Goal: Task Accomplishment & Management: Use online tool/utility

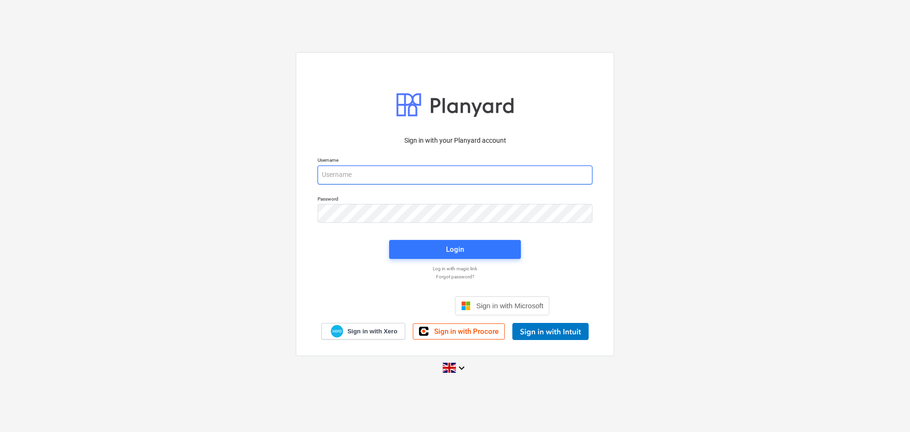
type input "[EMAIL_ADDRESS][DOMAIN_NAME]"
click at [405, 237] on div "Login" at bounding box center [454, 249] width 143 height 30
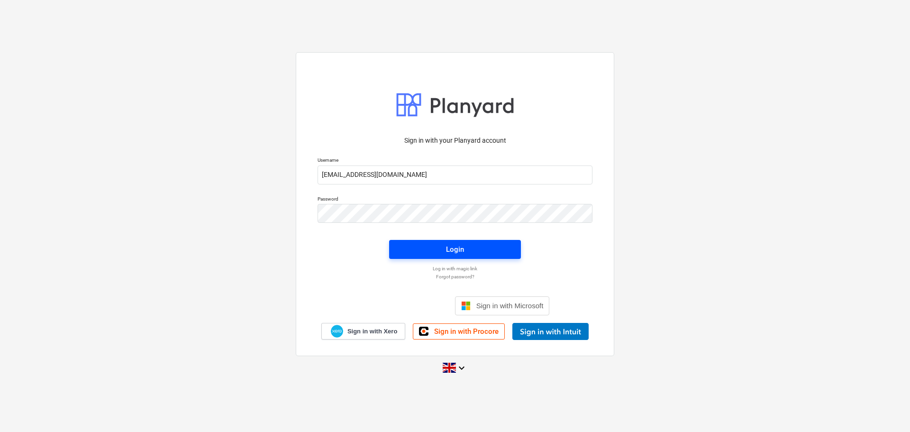
click at [406, 250] on span "Login" at bounding box center [455, 249] width 109 height 12
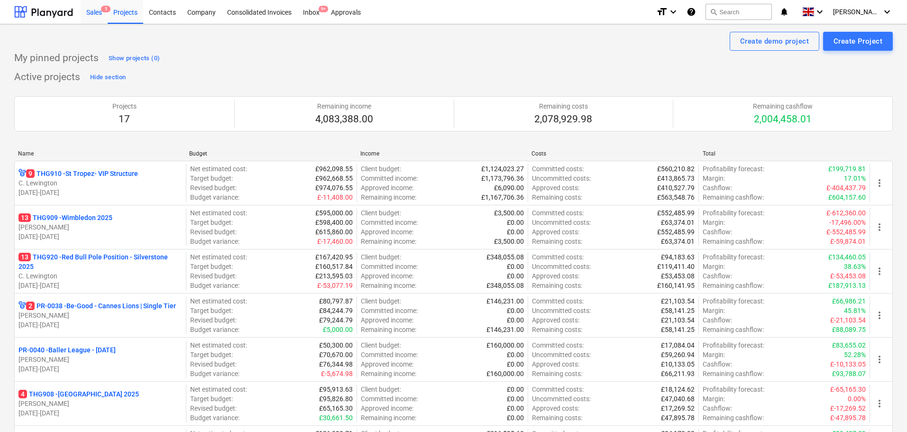
click at [98, 6] on div "Sales 5" at bounding box center [94, 12] width 27 height 24
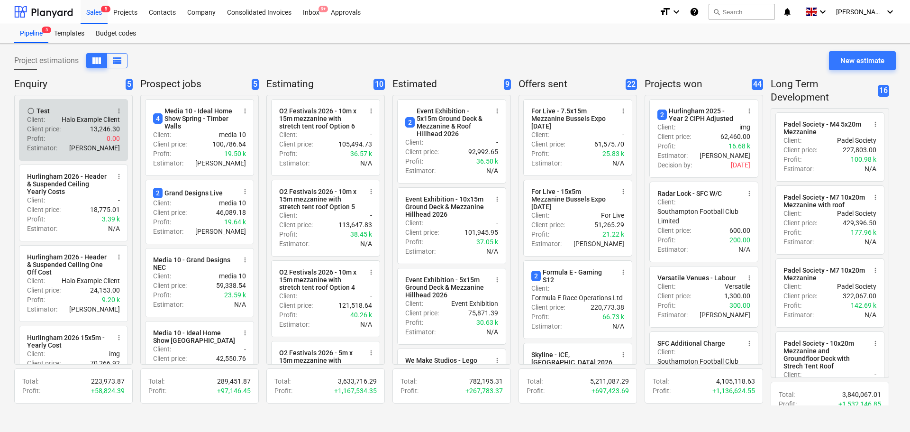
click at [74, 138] on div "Profit : 0.00" at bounding box center [73, 138] width 93 height 9
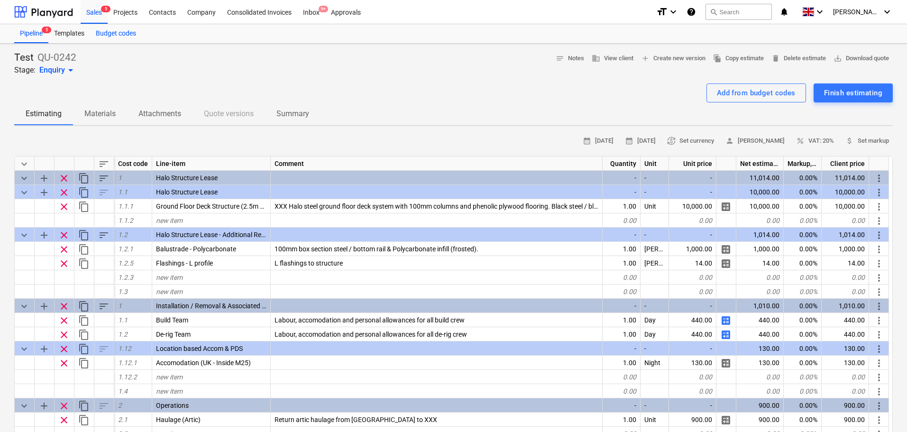
click at [105, 36] on div "Budget codes" at bounding box center [116, 33] width 52 height 19
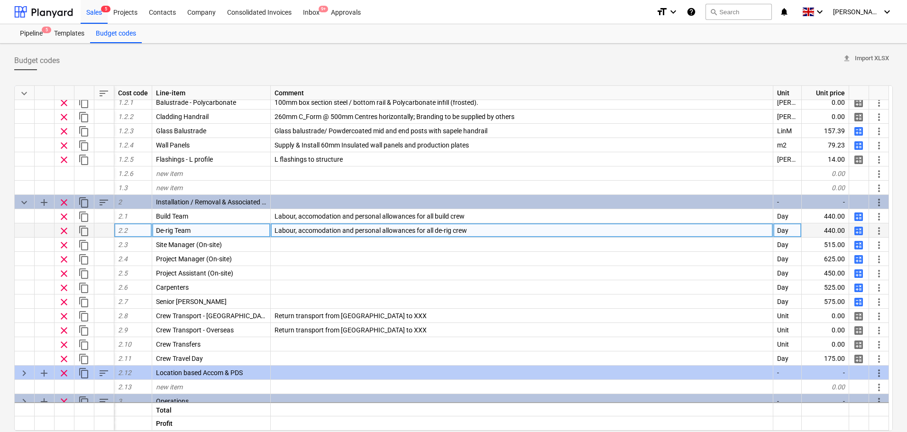
scroll to position [95, 0]
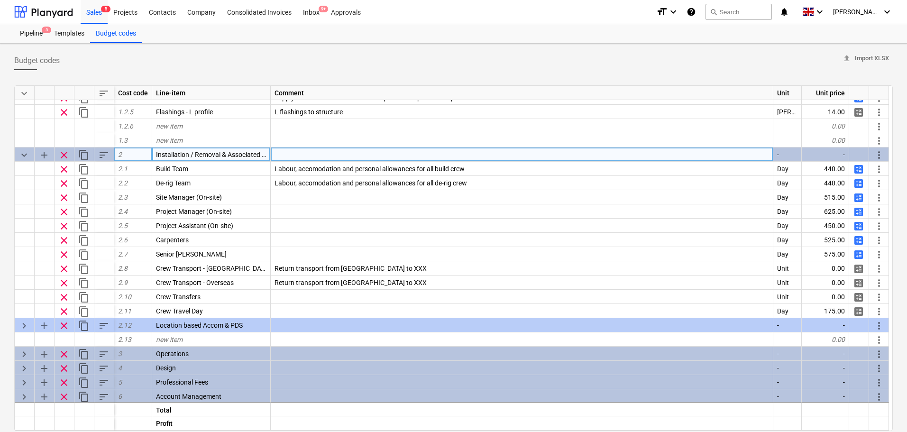
click at [44, 154] on span "add" at bounding box center [43, 154] width 11 height 11
type textarea "x"
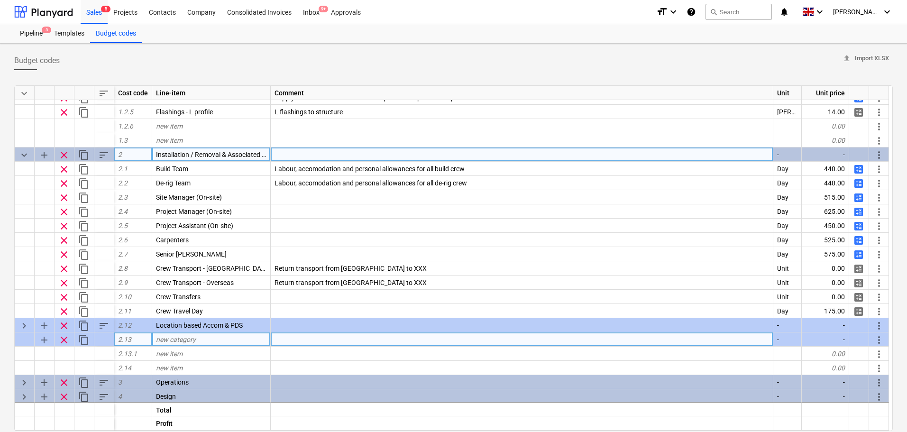
click at [181, 329] on span "new category" at bounding box center [176, 340] width 40 height 8
click at [205, 158] on span "Installation / Removal & Associated Costs" at bounding box center [217, 155] width 123 height 8
click at [204, 155] on input "Installation / Removal & Associated Costs" at bounding box center [211, 154] width 118 height 14
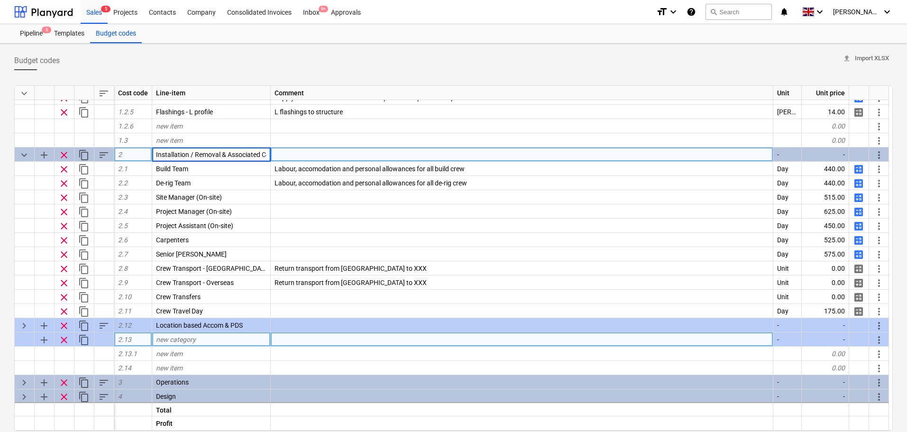
drag, startPoint x: 209, startPoint y: 153, endPoint x: 101, endPoint y: 154, distance: 108.1
click at [0, 0] on div "keyboard_arrow_down add clear content_copy sort 2 Installation / Removal & Asso…" at bounding box center [0, 0] width 0 height 0
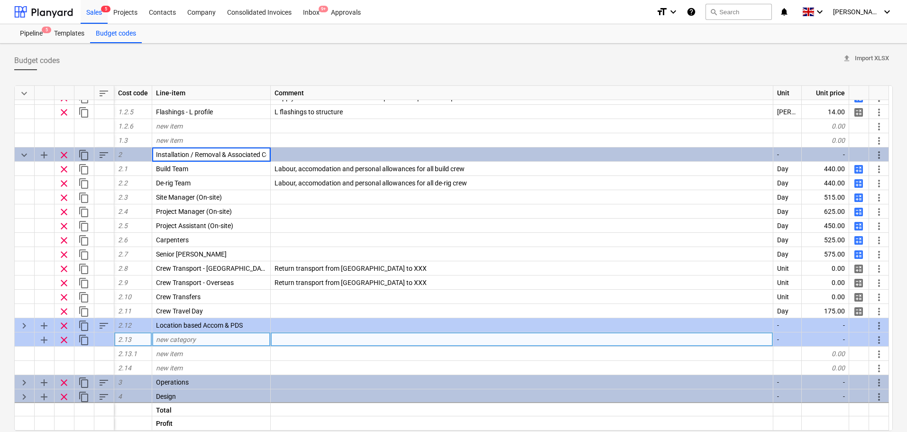
click at [201, 329] on div "new category" at bounding box center [211, 339] width 119 height 14
type input "Installation / Derig Crew"
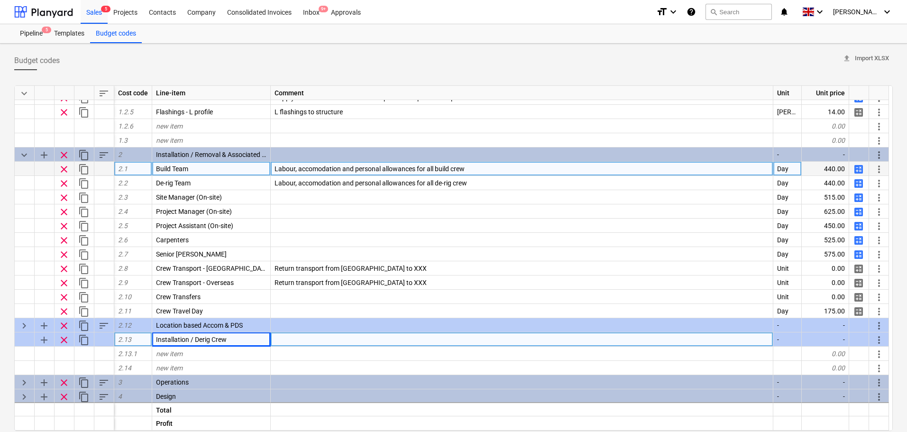
click at [728, 169] on span "more_vert" at bounding box center [878, 169] width 11 height 11
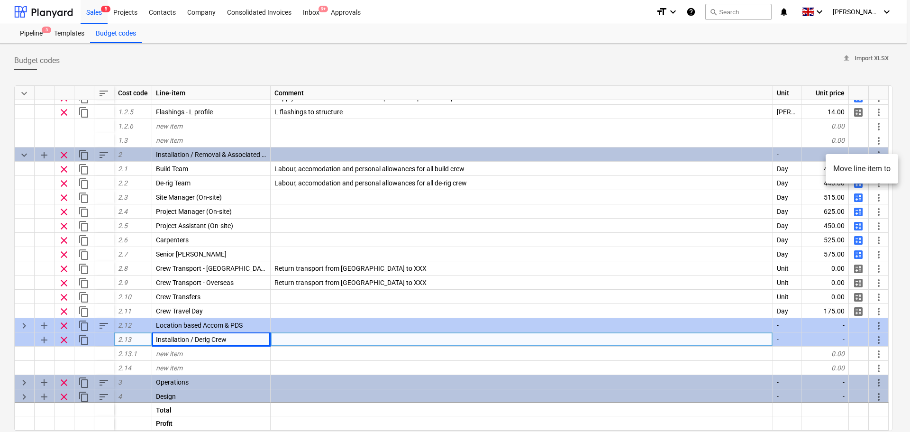
click at [728, 166] on li "Move line-item to" at bounding box center [862, 169] width 73 height 22
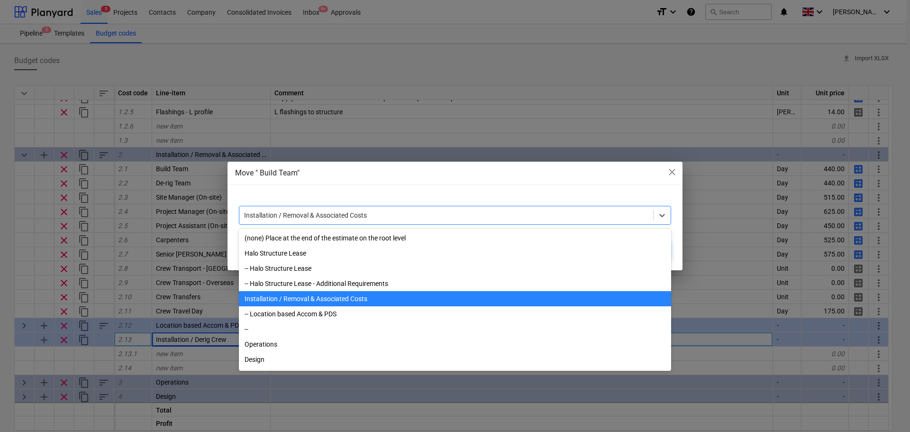
click at [588, 207] on div "Installation / Removal & Associated Costs" at bounding box center [455, 215] width 432 height 19
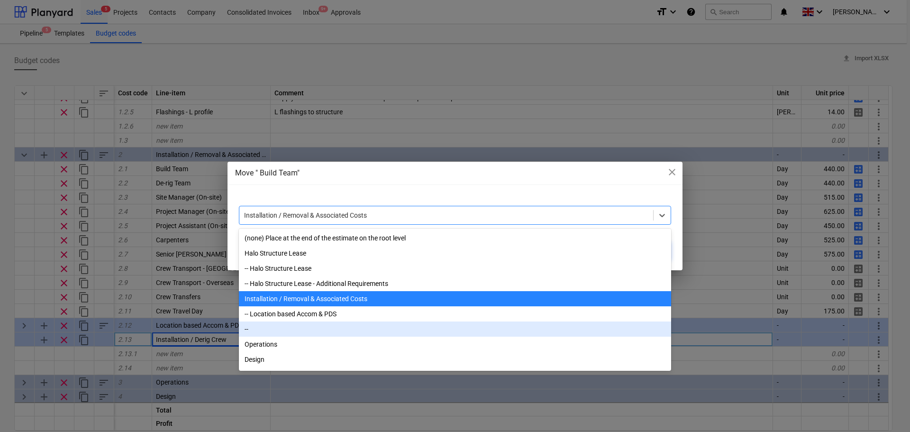
click at [326, 329] on div "--" at bounding box center [455, 328] width 432 height 15
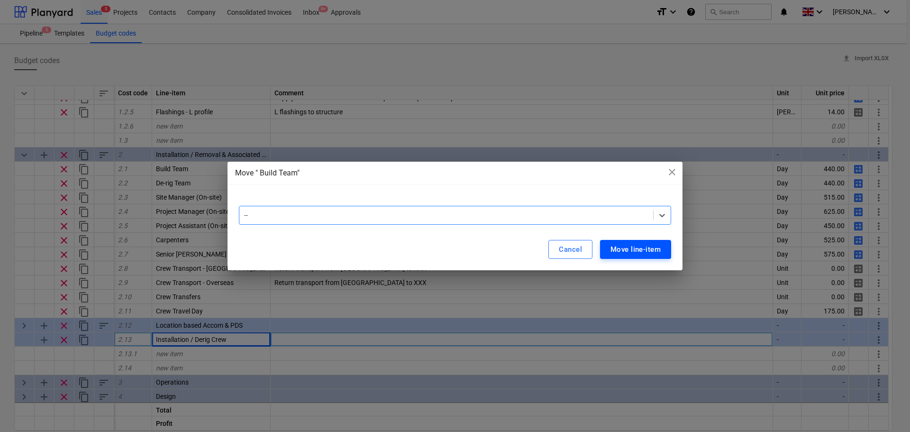
click at [628, 252] on div "Move line-item" at bounding box center [636, 249] width 50 height 12
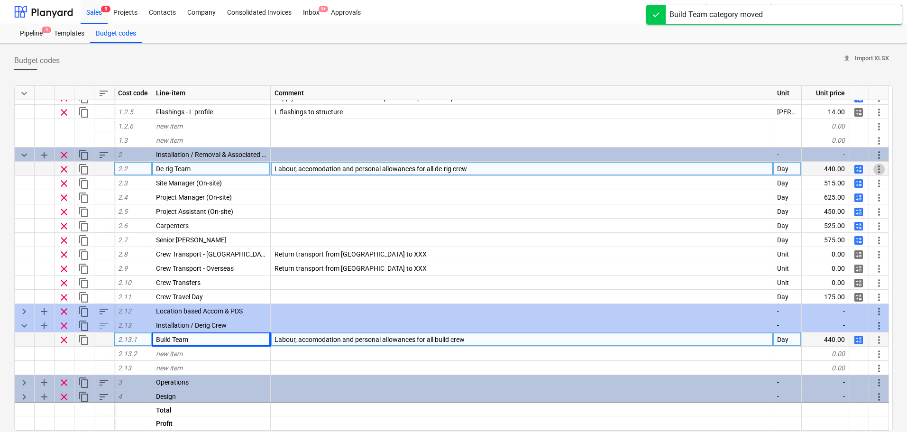
click at [728, 166] on span "more_vert" at bounding box center [878, 169] width 11 height 11
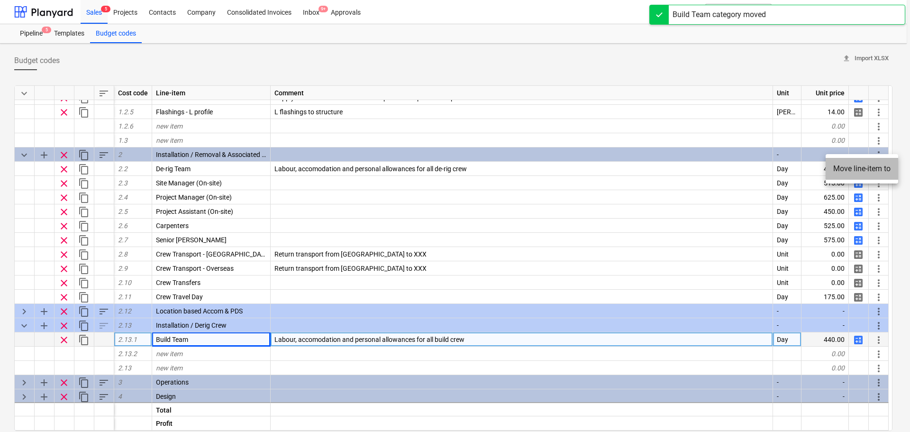
click at [728, 168] on li "Move line-item to" at bounding box center [862, 169] width 73 height 22
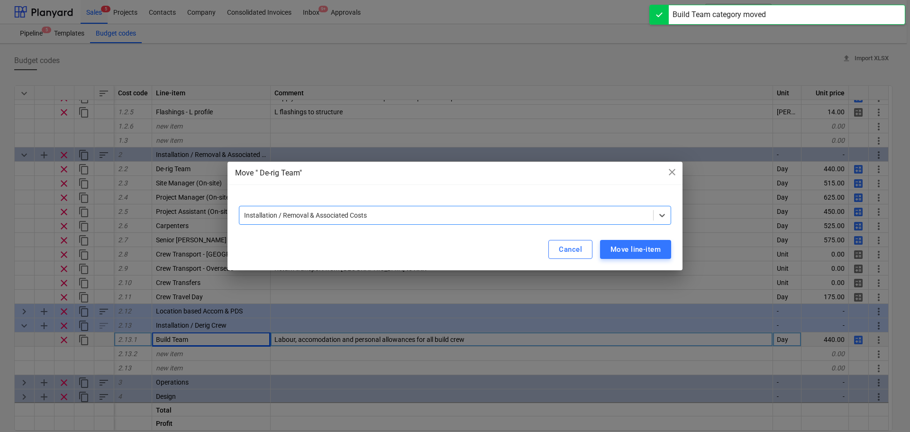
click at [454, 203] on div at bounding box center [455, 202] width 432 height 8
click at [444, 219] on div at bounding box center [446, 214] width 404 height 9
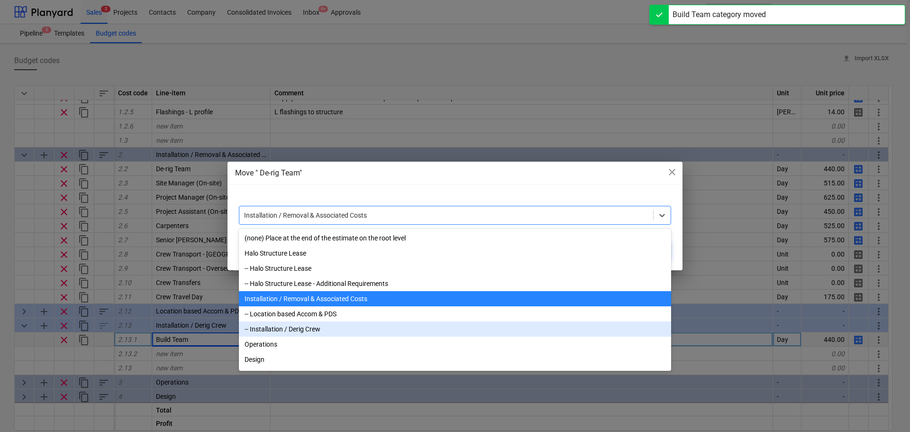
click at [319, 329] on div "-- Installation / Derig Crew" at bounding box center [455, 328] width 432 height 15
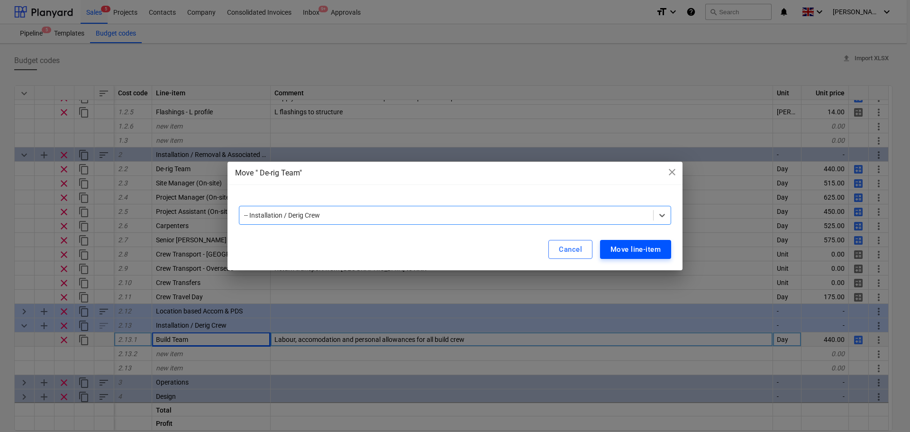
click at [631, 248] on div "Move line-item" at bounding box center [636, 249] width 50 height 12
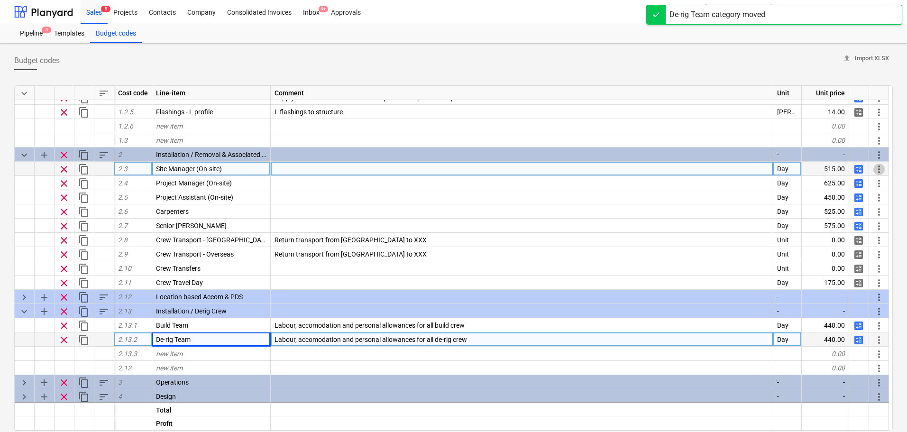
click at [728, 168] on span "more_vert" at bounding box center [878, 169] width 11 height 11
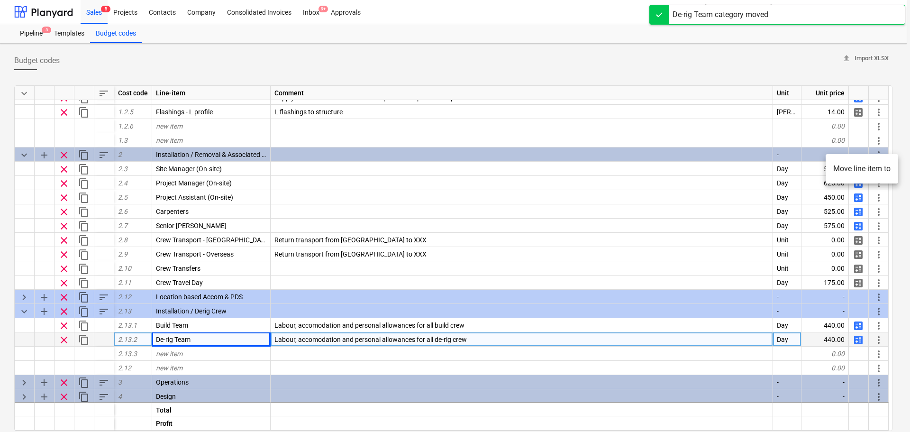
click at [728, 170] on li "Move line-item to" at bounding box center [862, 169] width 73 height 22
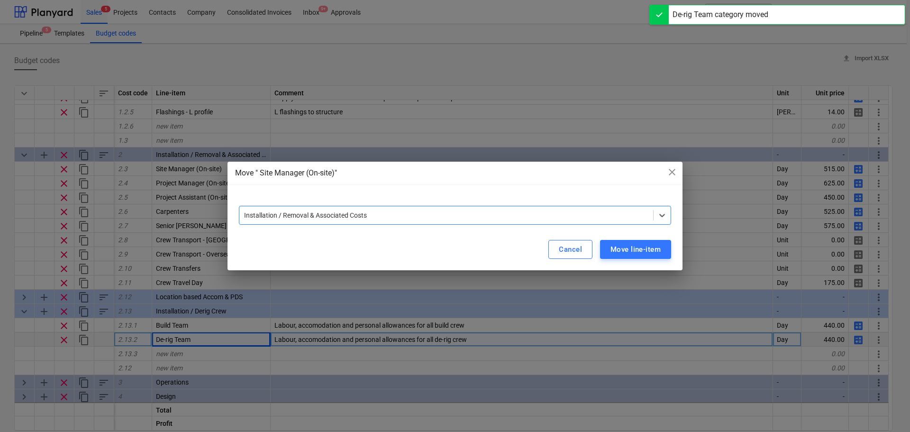
click at [381, 213] on div at bounding box center [446, 214] width 404 height 9
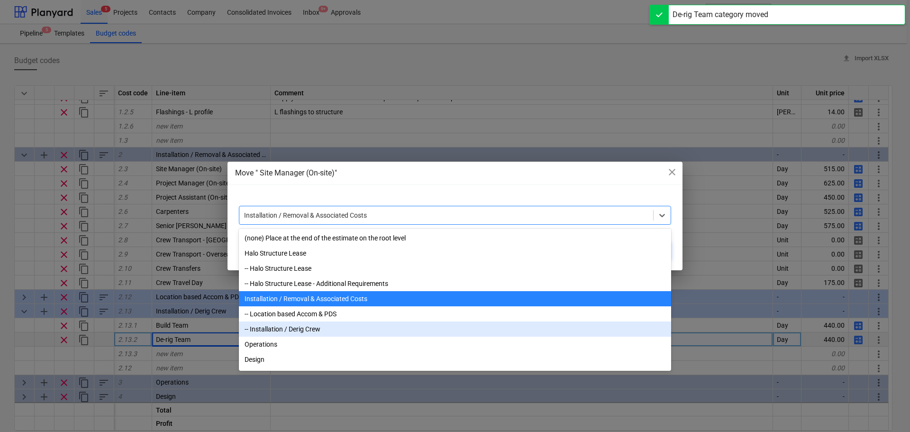
click at [312, 329] on div "-- Installation / Derig Crew" at bounding box center [455, 328] width 432 height 15
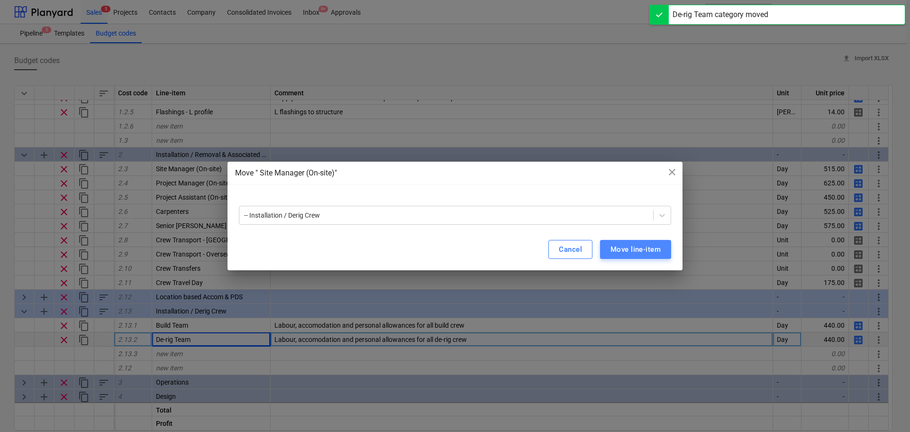
click at [642, 244] on div "Move line-item" at bounding box center [636, 249] width 50 height 12
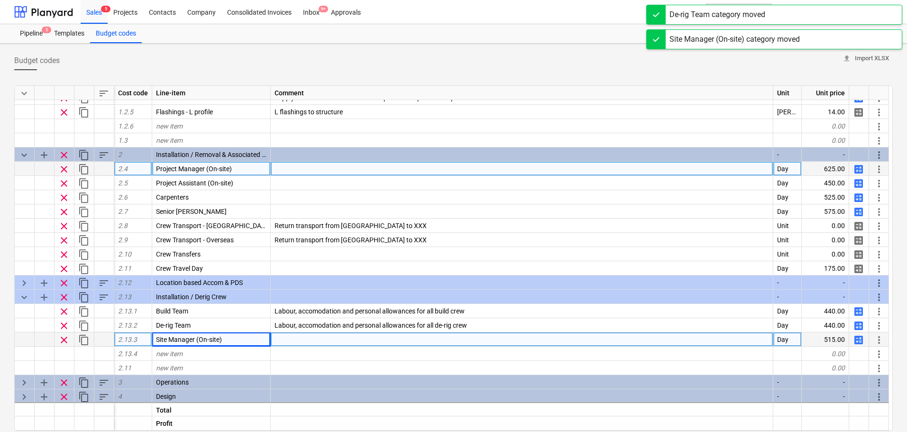
click at [728, 168] on span "more_vert" at bounding box center [878, 169] width 11 height 11
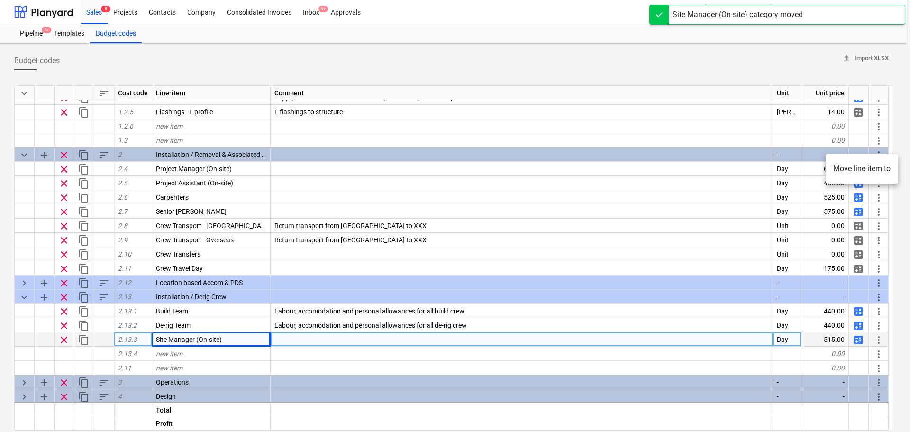
click at [728, 167] on li "Move line-item to" at bounding box center [862, 169] width 73 height 22
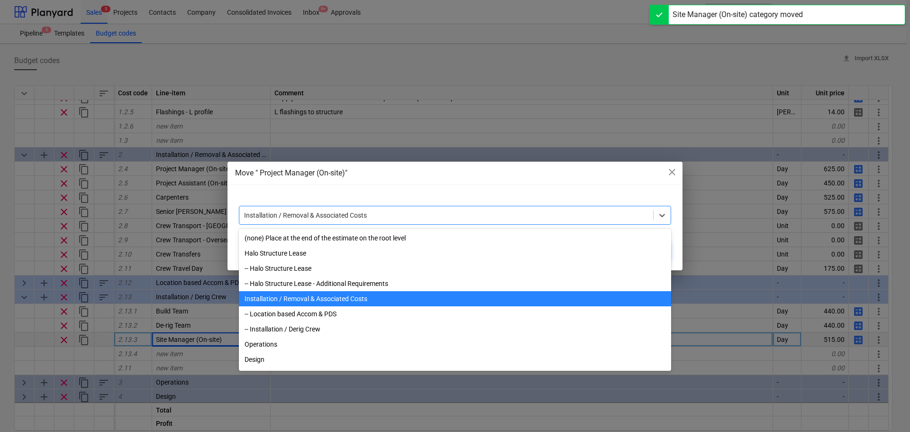
click at [573, 216] on div at bounding box center [446, 214] width 404 height 9
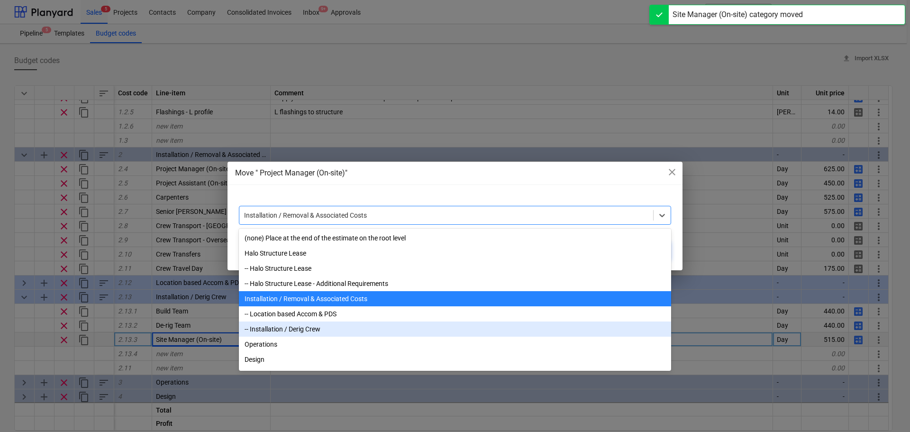
click at [329, 329] on div "-- Installation / Derig Crew" at bounding box center [455, 328] width 432 height 15
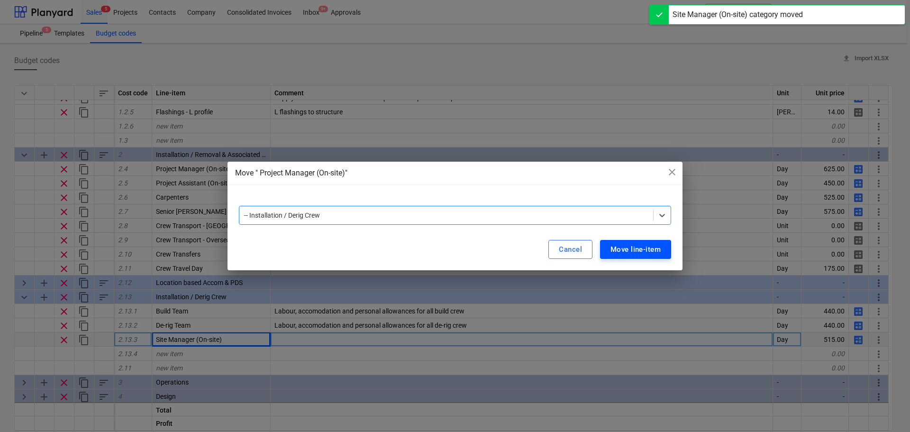
click at [620, 247] on div "Move line-item" at bounding box center [636, 249] width 50 height 12
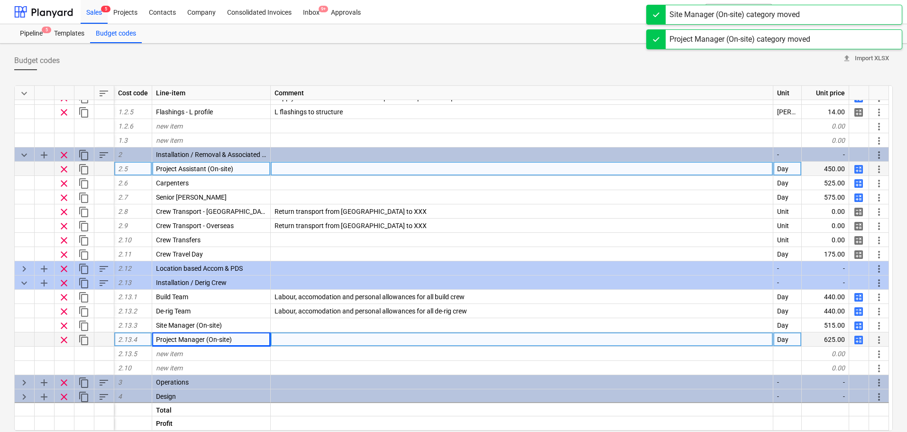
click at [728, 166] on span "more_vert" at bounding box center [878, 169] width 11 height 11
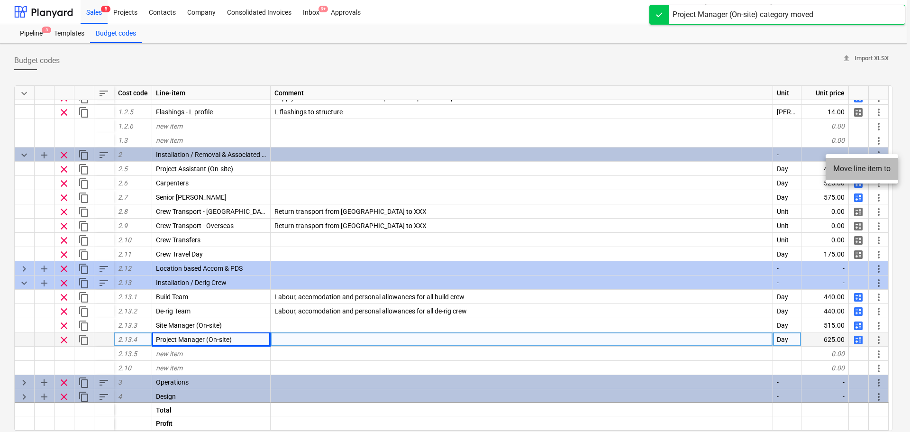
click at [728, 179] on li "Move line-item to" at bounding box center [862, 169] width 73 height 22
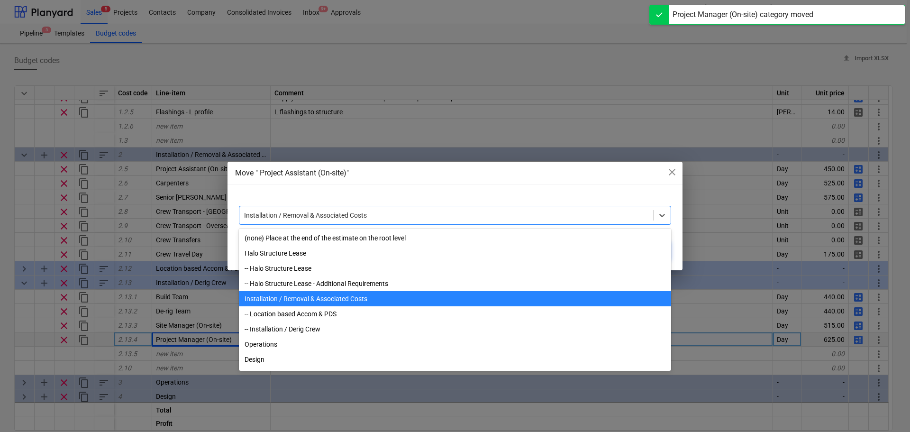
click at [368, 210] on div "Installation / Removal & Associated Costs" at bounding box center [446, 215] width 414 height 13
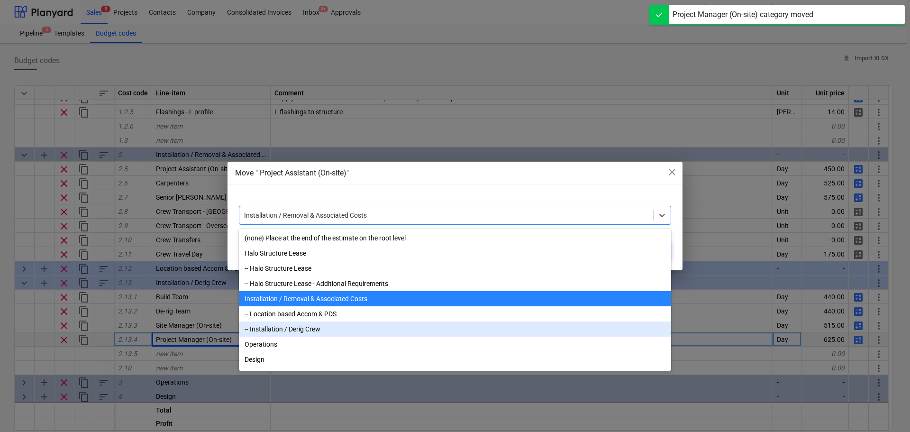
click at [306, 329] on div "-- Installation / Derig Crew" at bounding box center [455, 328] width 432 height 15
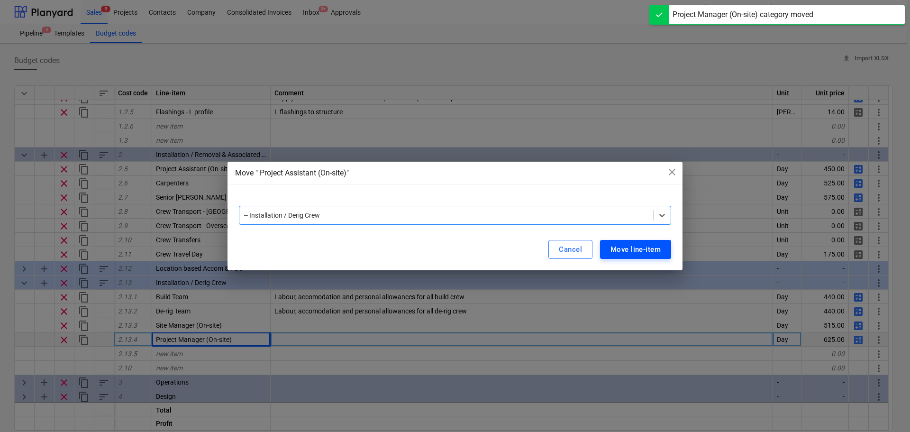
click at [652, 253] on div "Move line-item" at bounding box center [636, 249] width 50 height 12
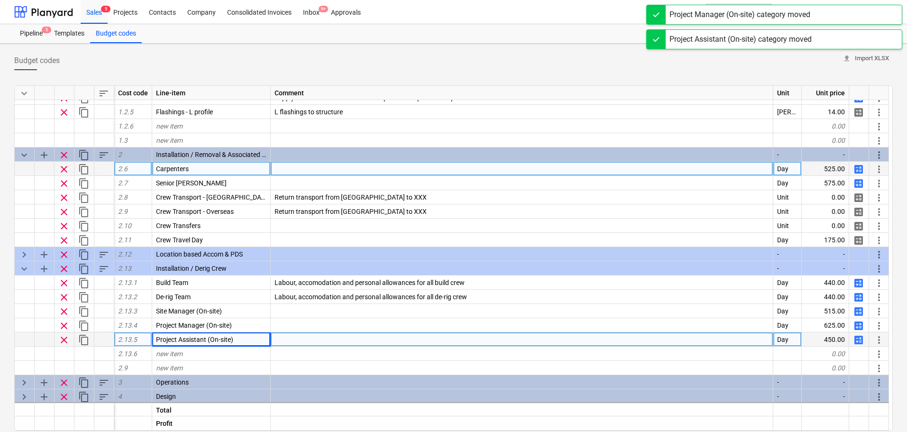
click at [728, 164] on span "more_vert" at bounding box center [878, 169] width 11 height 11
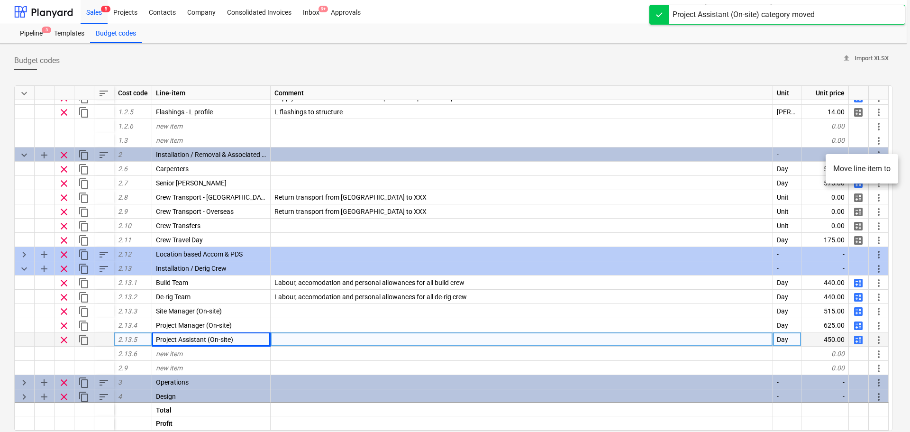
click at [728, 176] on li "Move line-item to" at bounding box center [862, 169] width 73 height 22
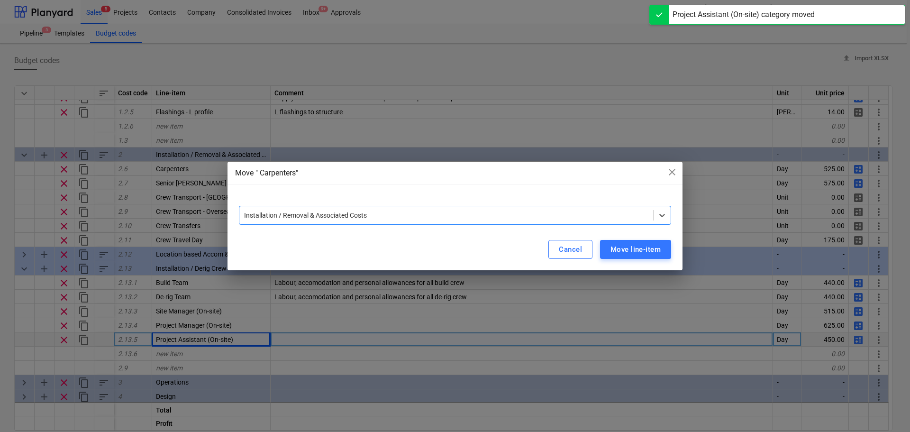
click at [562, 208] on div "Installation / Removal & Associated Costs" at bounding box center [455, 215] width 432 height 19
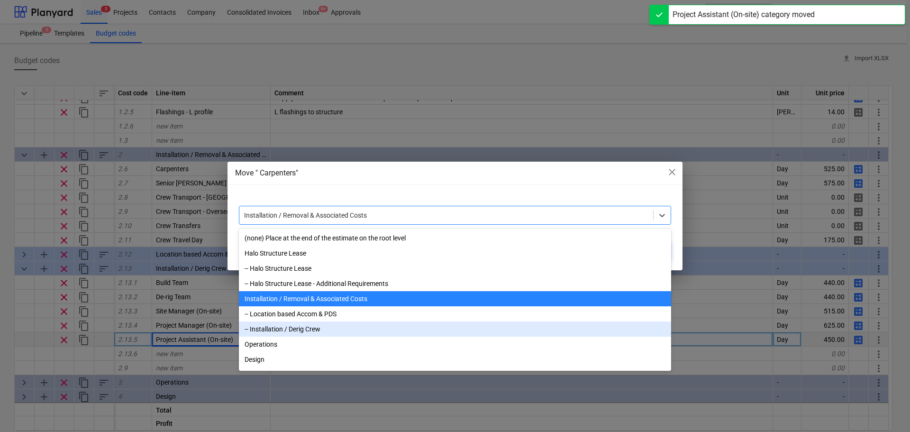
click at [302, 329] on div "-- Installation / Derig Crew" at bounding box center [455, 328] width 432 height 15
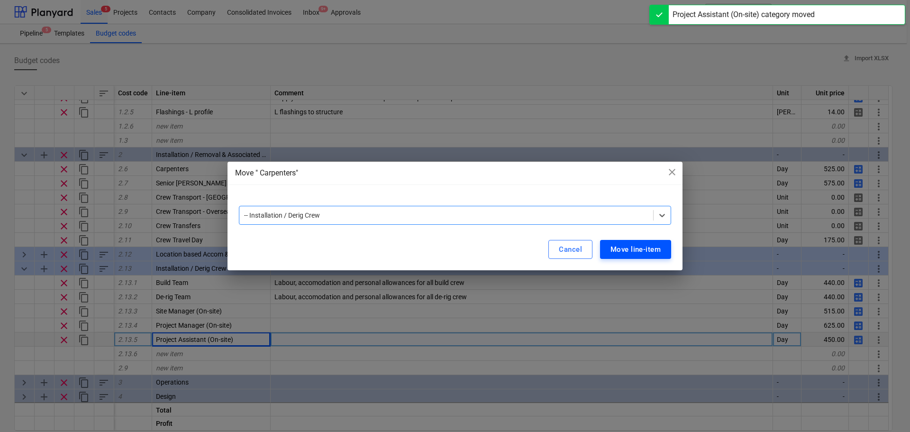
click at [638, 244] on div "Move line-item" at bounding box center [636, 249] width 50 height 12
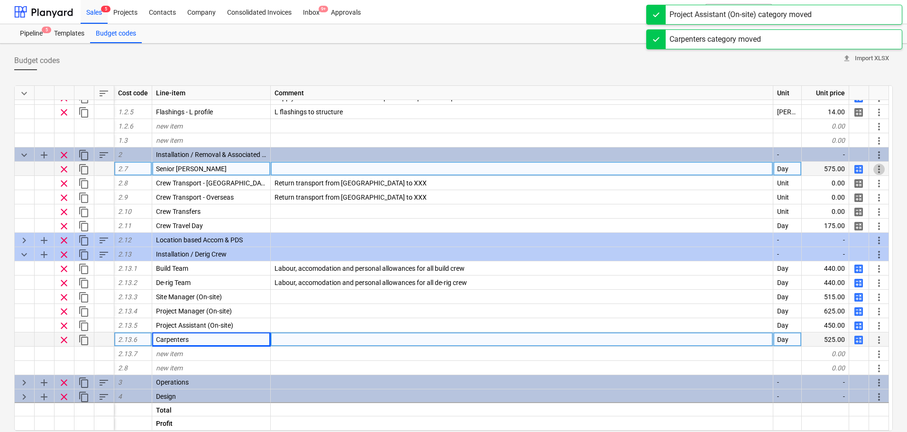
click at [728, 167] on span "more_vert" at bounding box center [878, 169] width 11 height 11
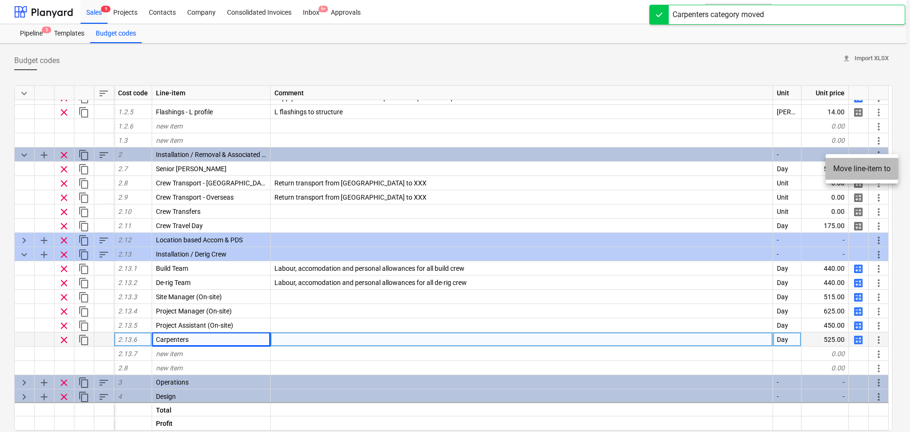
click at [728, 167] on li "Move line-item to" at bounding box center [862, 169] width 73 height 22
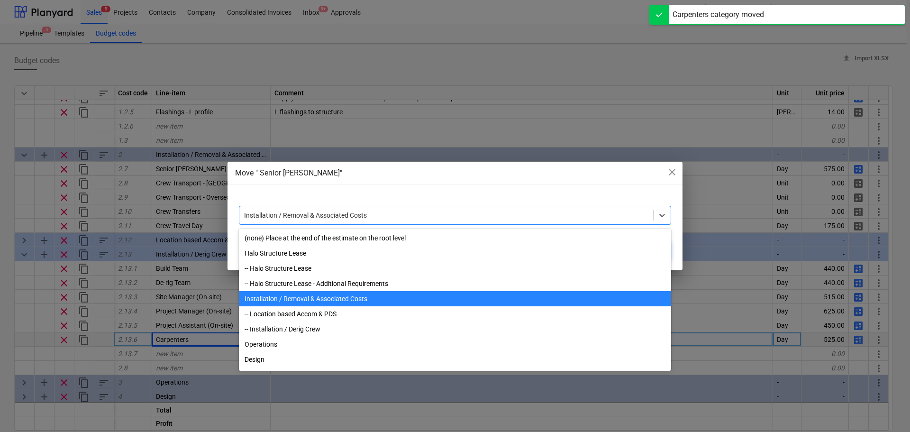
click at [526, 217] on div at bounding box center [446, 214] width 404 height 9
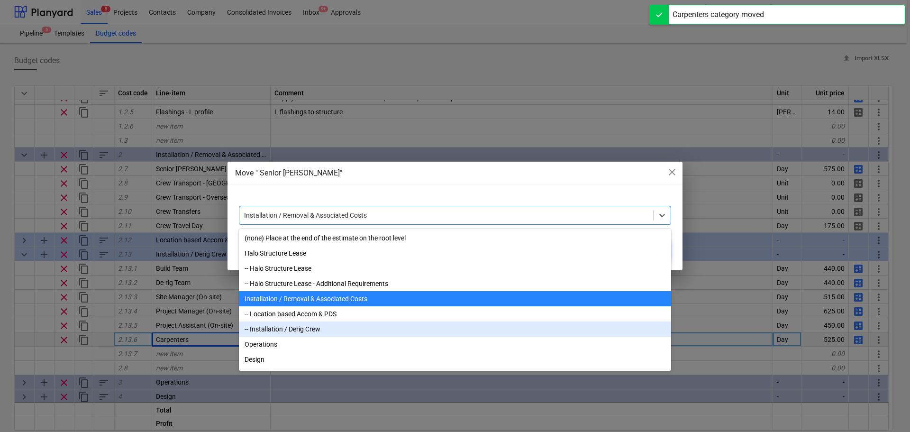
click at [289, 329] on div "-- Installation / Derig Crew" at bounding box center [455, 328] width 432 height 15
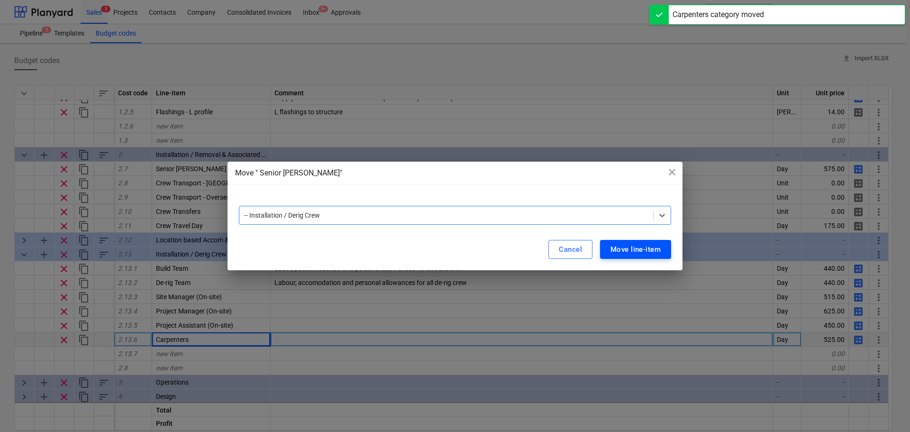
click at [638, 254] on div "Move line-item" at bounding box center [636, 249] width 50 height 12
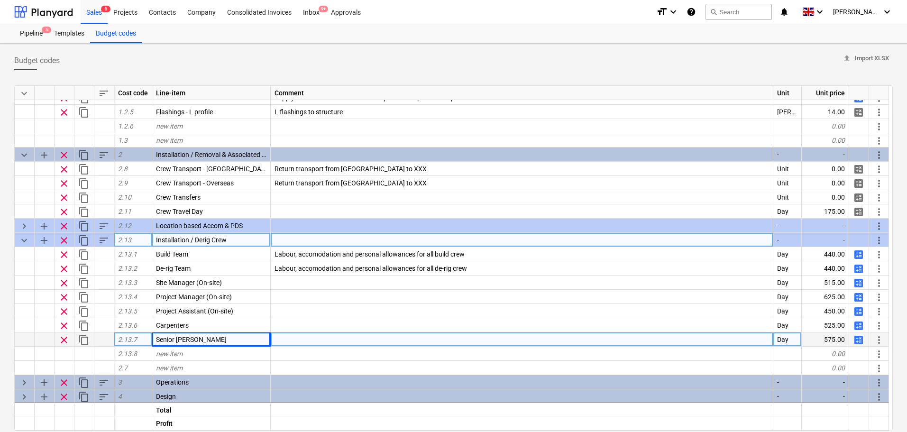
click at [24, 241] on span "keyboard_arrow_down" at bounding box center [23, 240] width 11 height 11
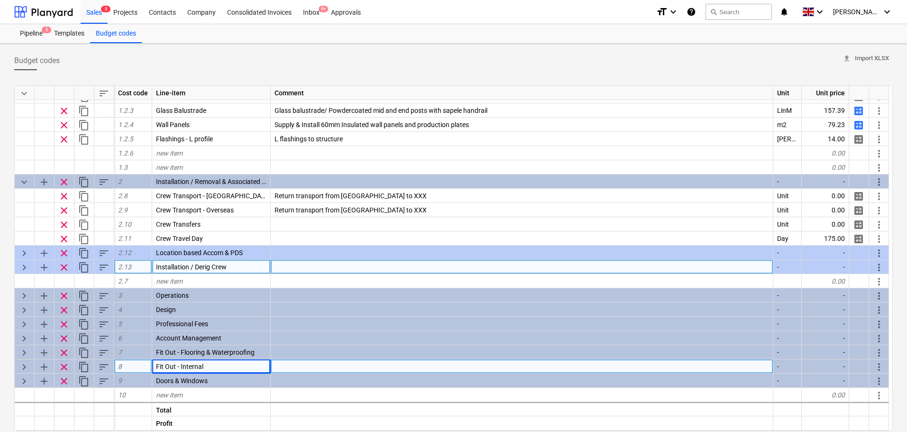
click at [42, 183] on span "add" at bounding box center [43, 181] width 11 height 11
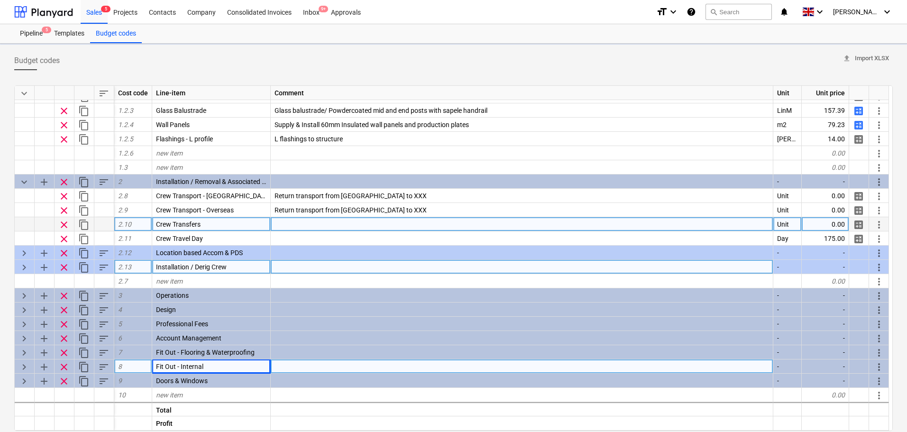
type textarea "x"
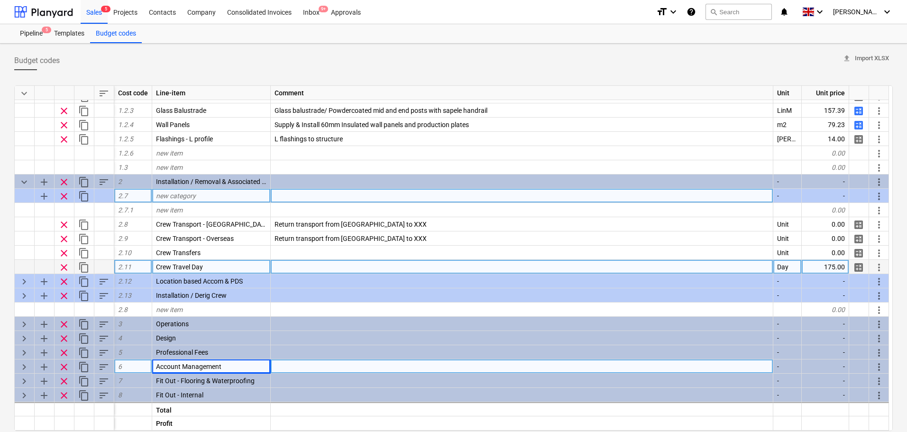
click at [184, 195] on span "new category" at bounding box center [176, 196] width 40 height 8
type input "Crew [PERSON_NAME]"
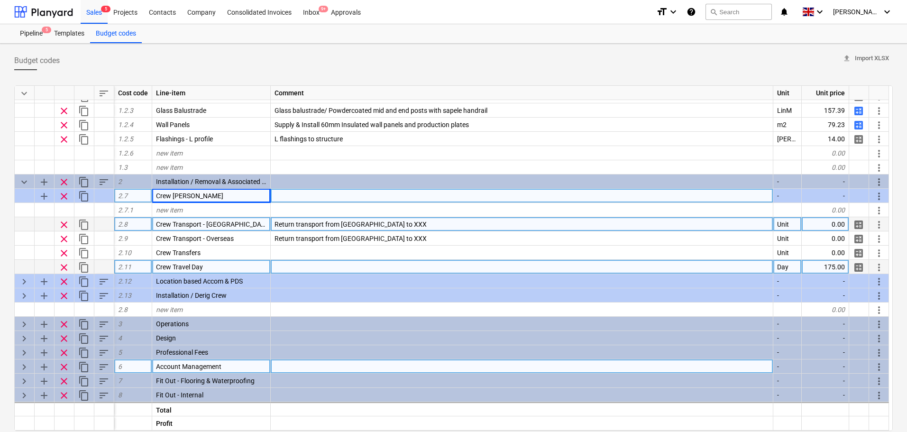
click at [728, 224] on span "more_vert" at bounding box center [878, 224] width 11 height 11
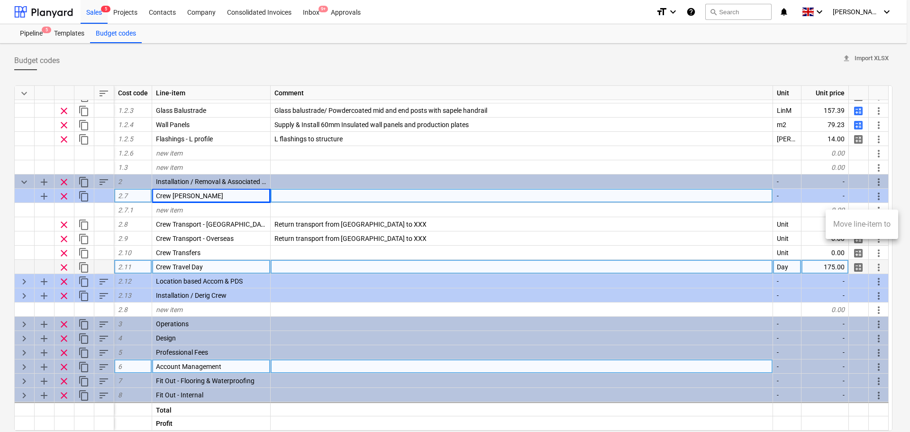
click at [728, 222] on li "Move line-item to" at bounding box center [862, 224] width 73 height 22
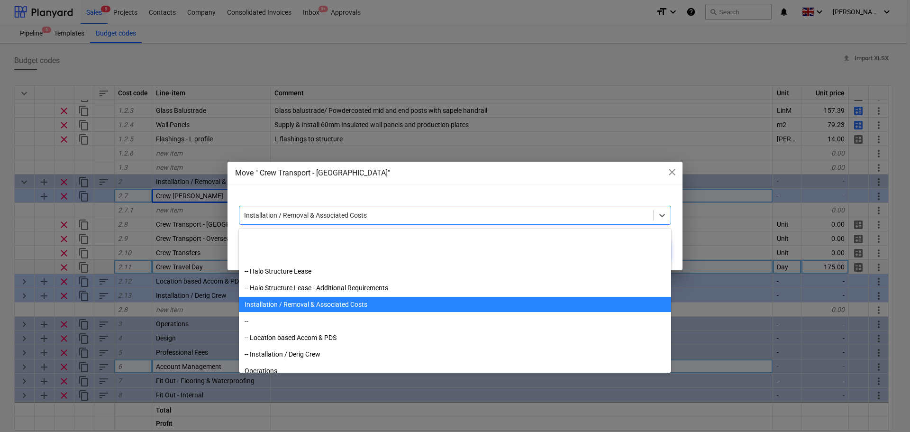
click at [530, 221] on div "Installation / Removal & Associated Costs" at bounding box center [446, 215] width 414 height 13
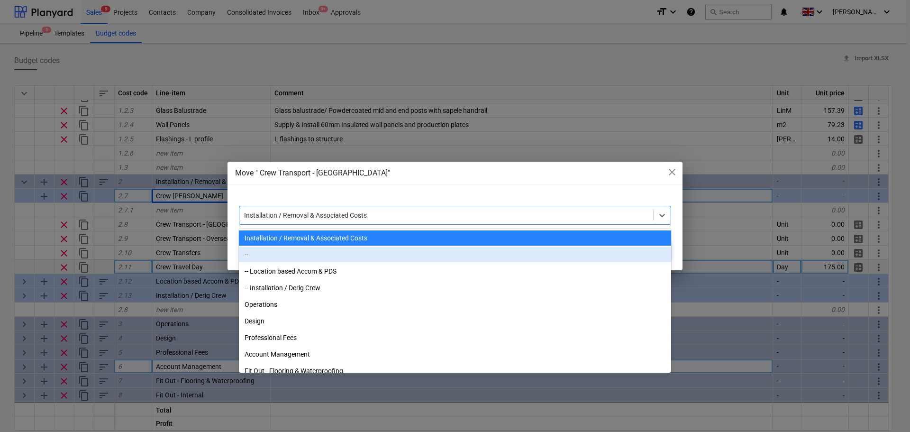
click at [292, 255] on div "--" at bounding box center [455, 254] width 432 height 15
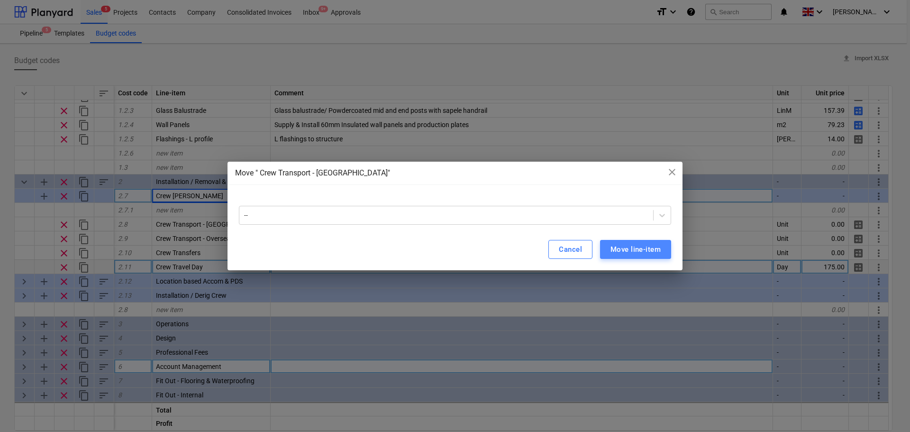
click at [637, 254] on div "Move line-item" at bounding box center [636, 249] width 50 height 12
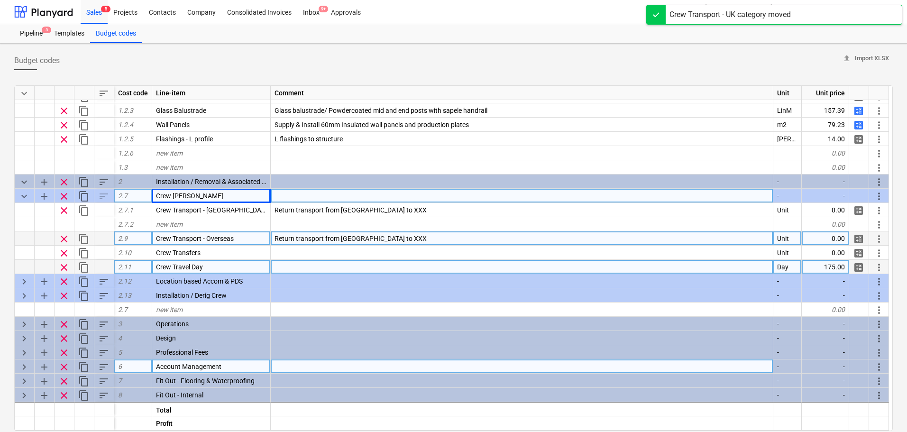
click at [728, 239] on span "more_vert" at bounding box center [878, 238] width 11 height 11
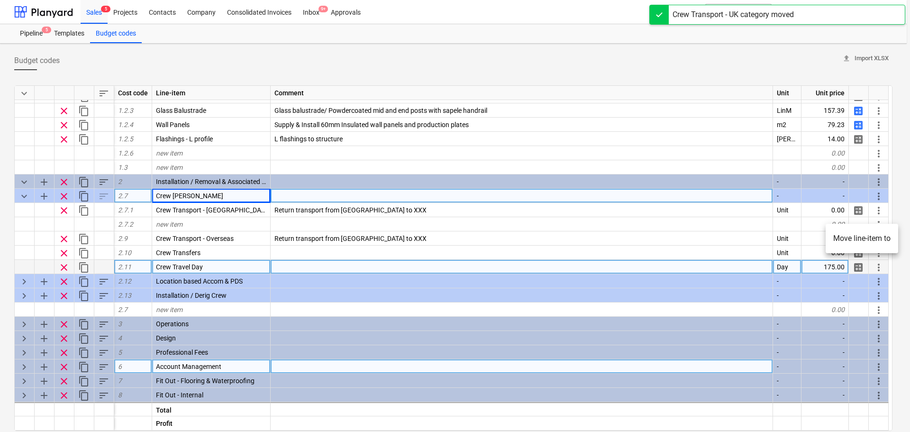
click at [728, 236] on li "Move line-item to" at bounding box center [862, 239] width 73 height 22
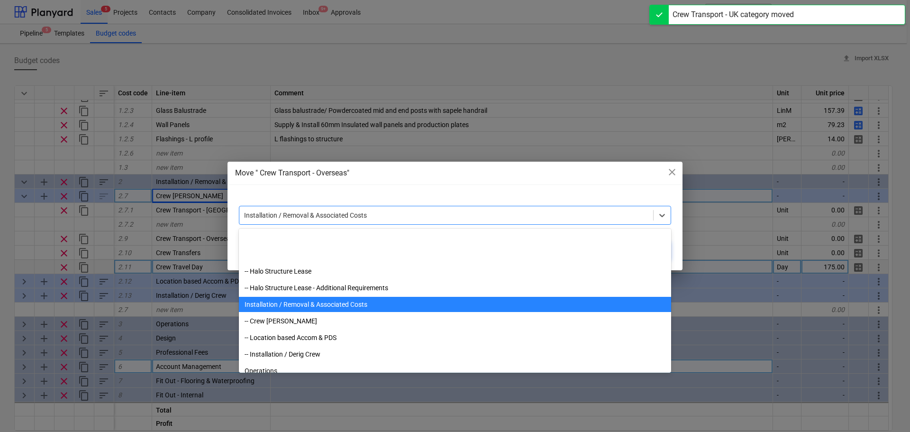
click at [523, 210] on div at bounding box center [446, 214] width 404 height 9
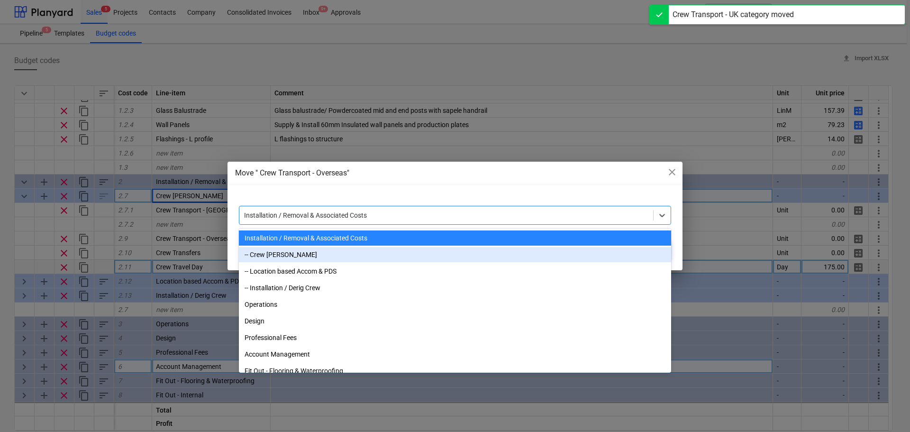
click at [318, 252] on div "-- Crew [PERSON_NAME]" at bounding box center [455, 254] width 432 height 15
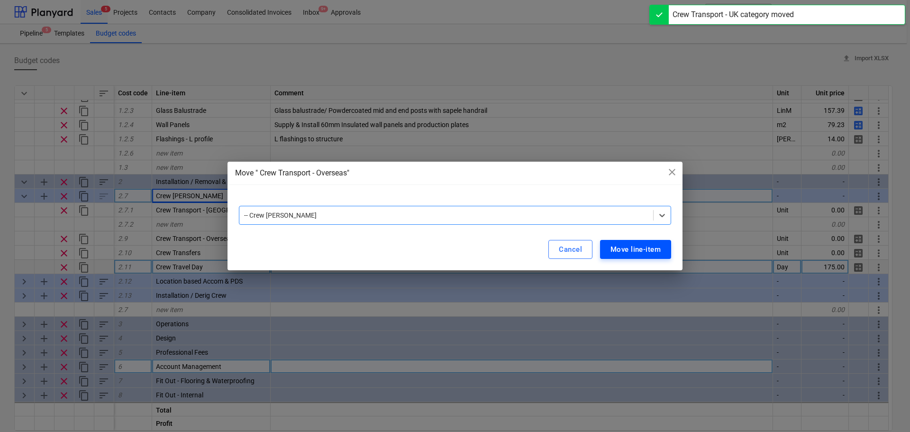
click at [621, 241] on button "Move line-item" at bounding box center [635, 249] width 71 height 19
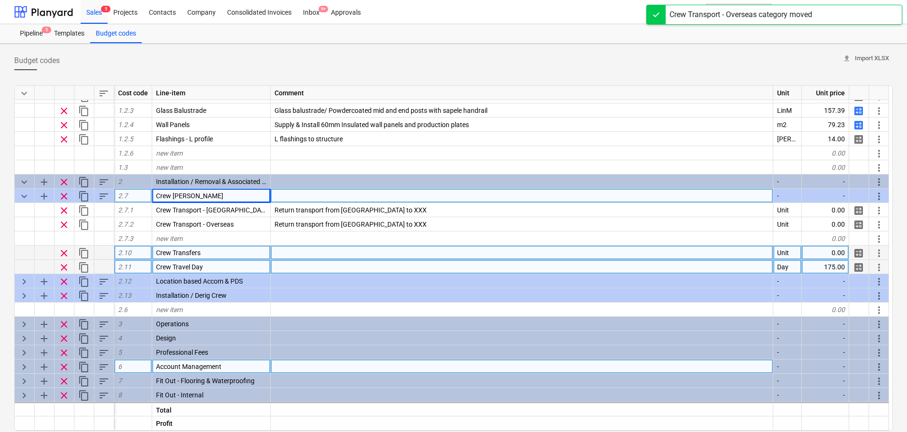
click at [728, 250] on span "more_vert" at bounding box center [878, 252] width 11 height 11
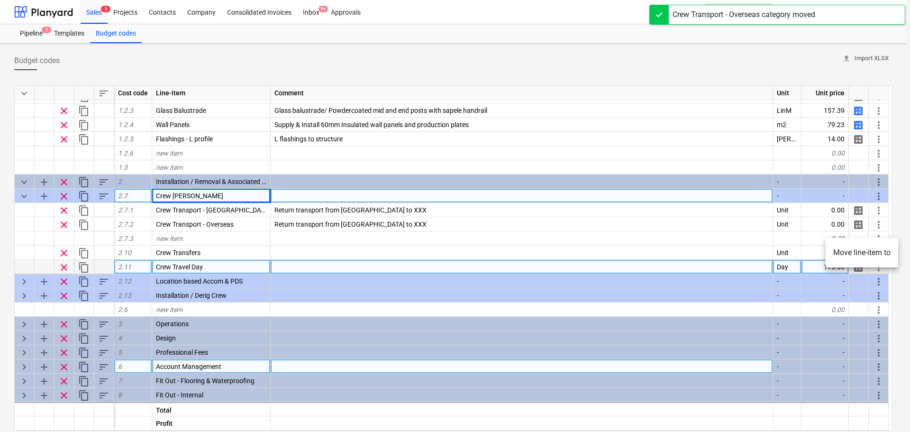
click at [728, 247] on div at bounding box center [455, 216] width 910 height 432
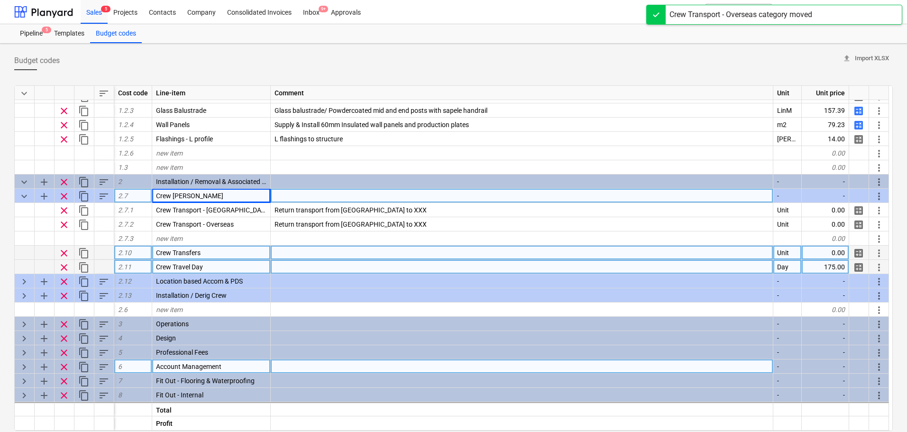
click at [728, 253] on div "0.00" at bounding box center [825, 253] width 47 height 14
click at [728, 250] on span "more_vert" at bounding box center [878, 252] width 11 height 11
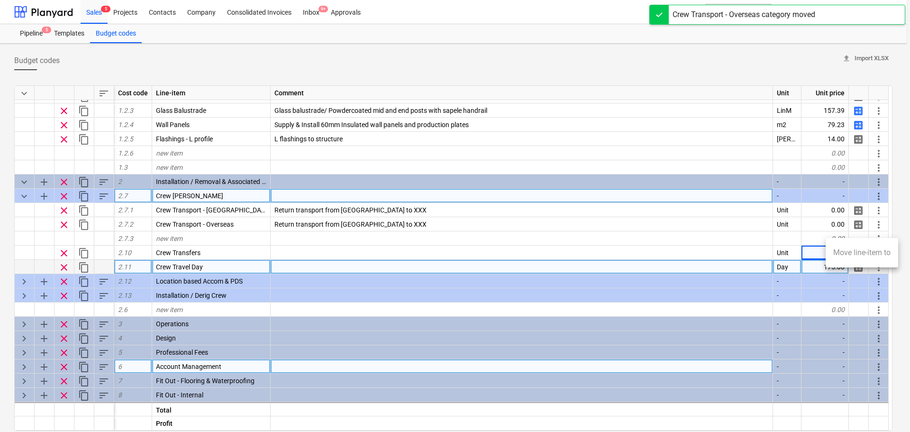
click at [728, 253] on li "Move line-item to" at bounding box center [862, 253] width 73 height 22
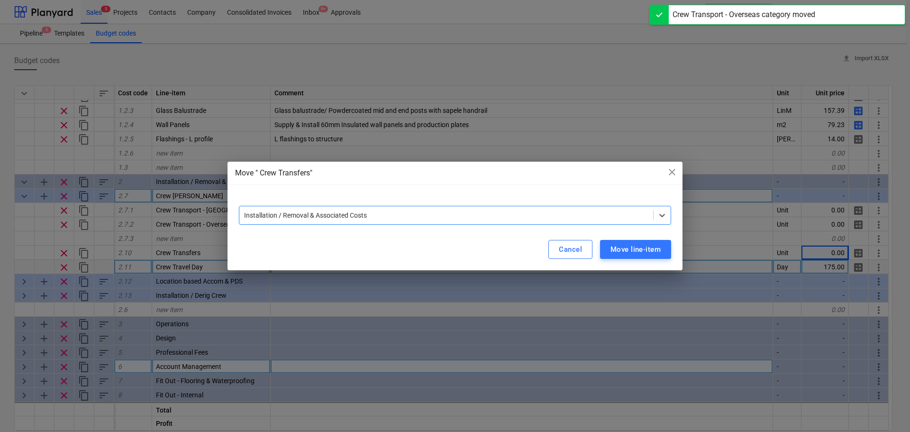
click at [475, 217] on div at bounding box center [446, 214] width 404 height 9
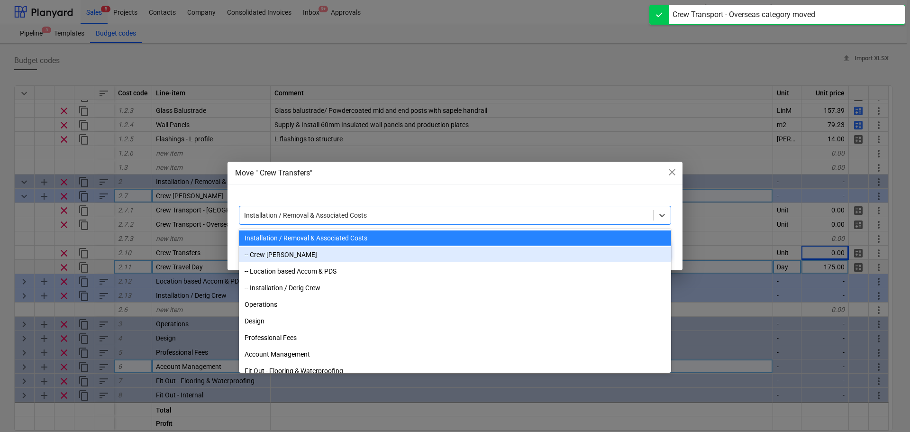
click at [356, 254] on div "-- Crew [PERSON_NAME]" at bounding box center [455, 254] width 432 height 15
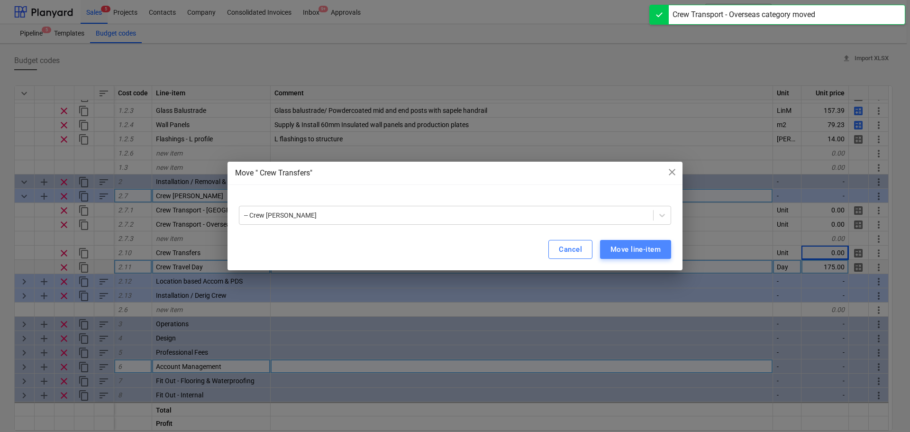
click at [618, 247] on div "Move line-item" at bounding box center [636, 249] width 50 height 12
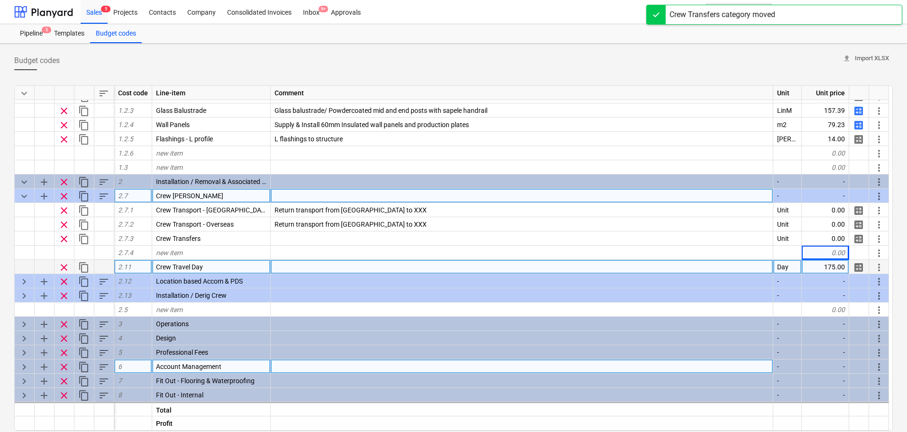
click at [728, 263] on span "more_vert" at bounding box center [878, 267] width 11 height 11
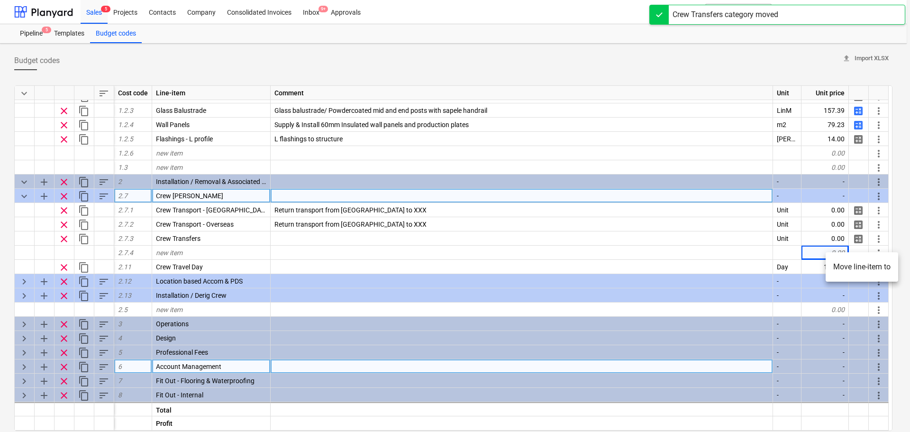
click at [728, 266] on li "Move line-item to" at bounding box center [862, 267] width 73 height 22
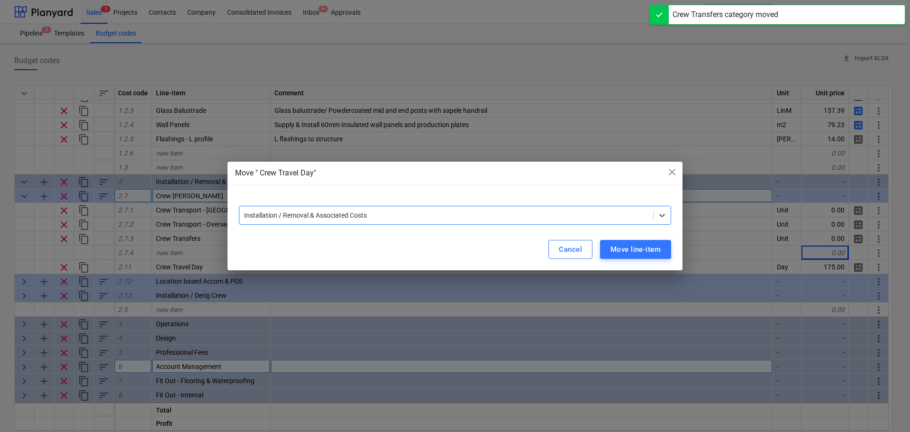
click at [455, 212] on div at bounding box center [446, 214] width 404 height 9
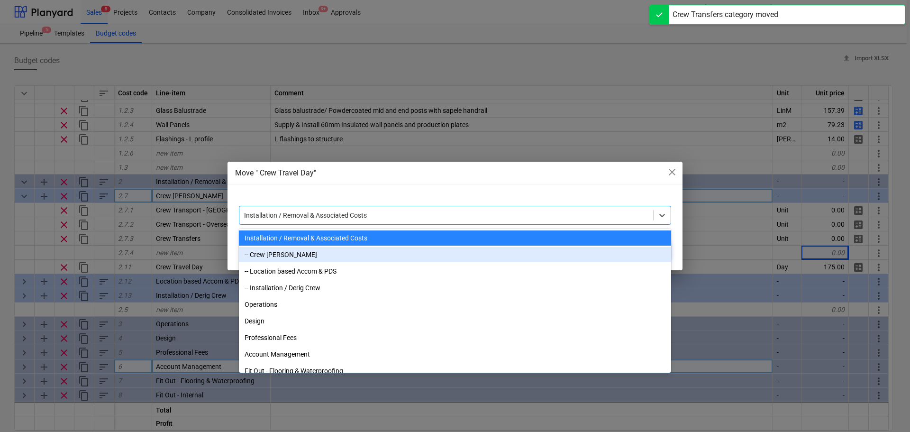
click at [359, 248] on div "-- Crew [PERSON_NAME]" at bounding box center [455, 254] width 432 height 15
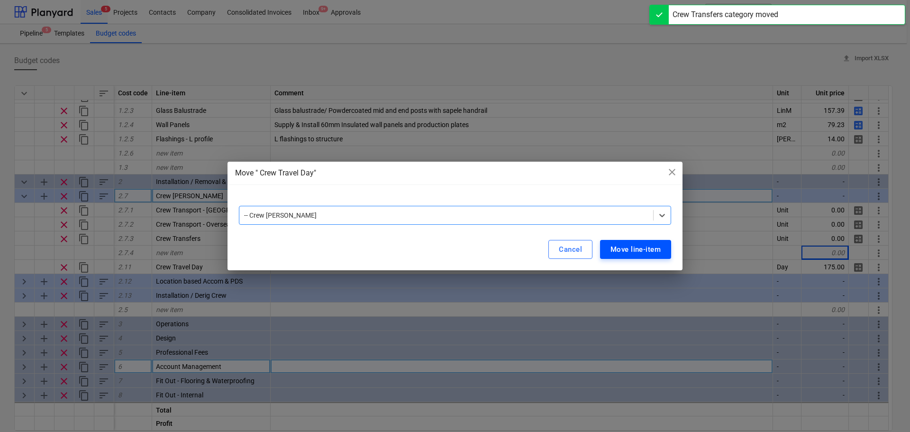
click at [645, 250] on div "Move line-item" at bounding box center [636, 249] width 50 height 12
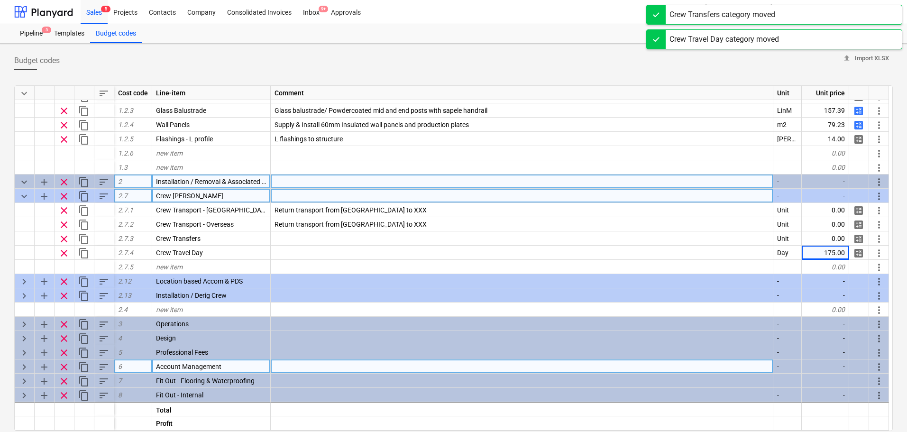
click at [104, 183] on span "sort" at bounding box center [103, 181] width 11 height 11
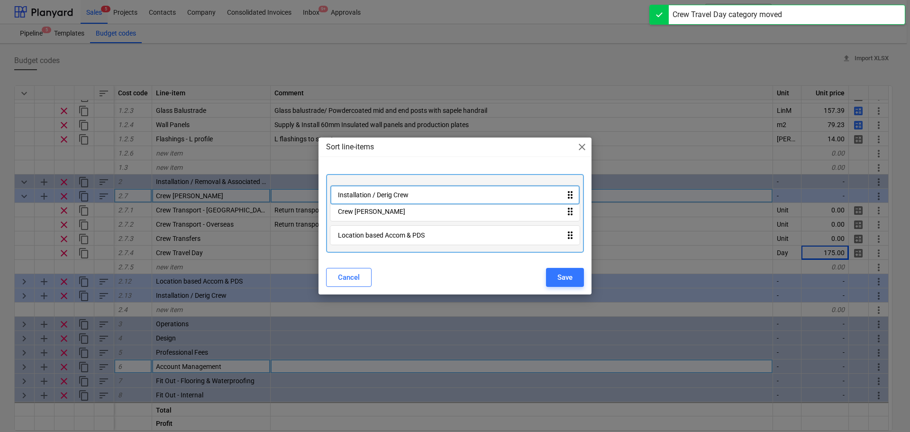
drag, startPoint x: 403, startPoint y: 229, endPoint x: 407, endPoint y: 188, distance: 41.4
click at [407, 188] on div "Crew [PERSON_NAME] drag_indicator Location based Accom & PDS drag_indicator Ins…" at bounding box center [455, 213] width 258 height 79
drag, startPoint x: 407, startPoint y: 243, endPoint x: 406, endPoint y: 210, distance: 32.7
click at [406, 210] on div "Installation / Derig Crew drag_indicator Crew [PERSON_NAME] drag_indicator Loca…" at bounding box center [455, 213] width 258 height 79
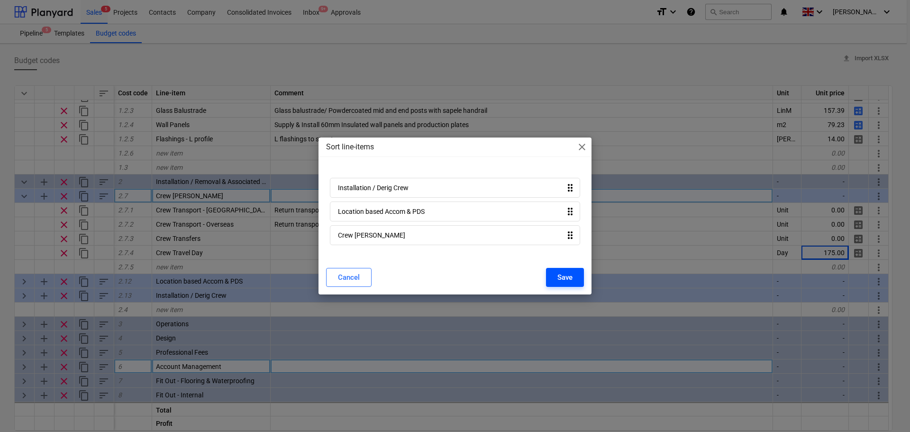
click at [576, 277] on button "Save" at bounding box center [565, 277] width 38 height 19
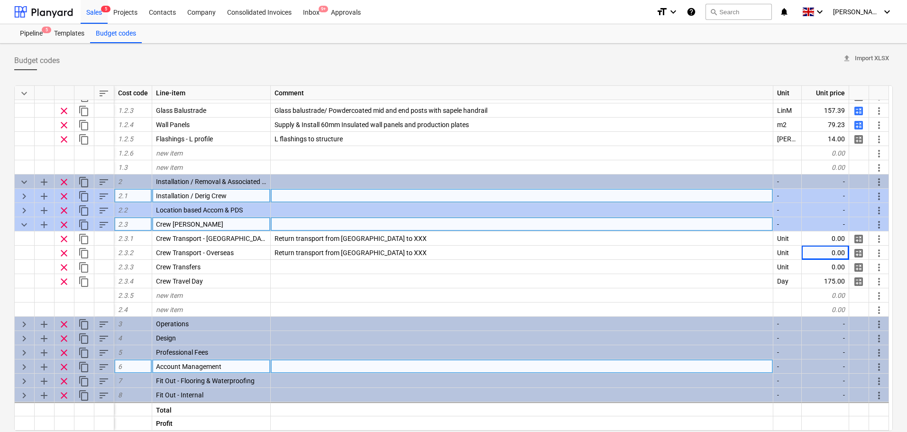
click at [26, 224] on span "keyboard_arrow_down" at bounding box center [23, 224] width 11 height 11
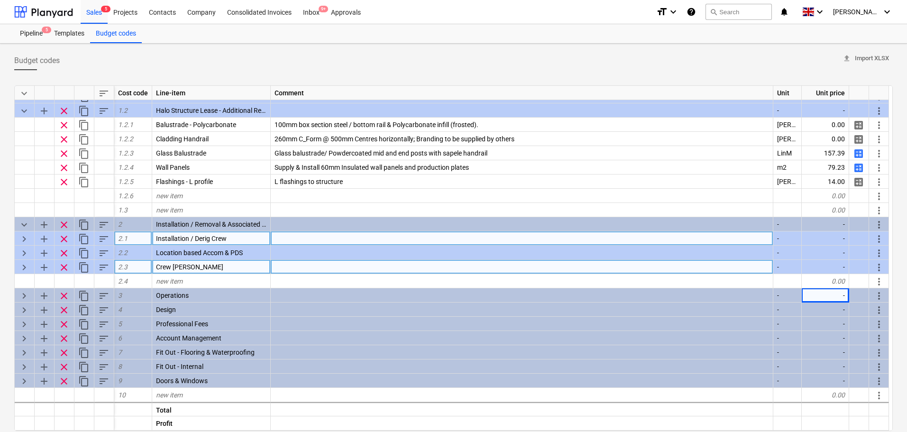
scroll to position [25, 0]
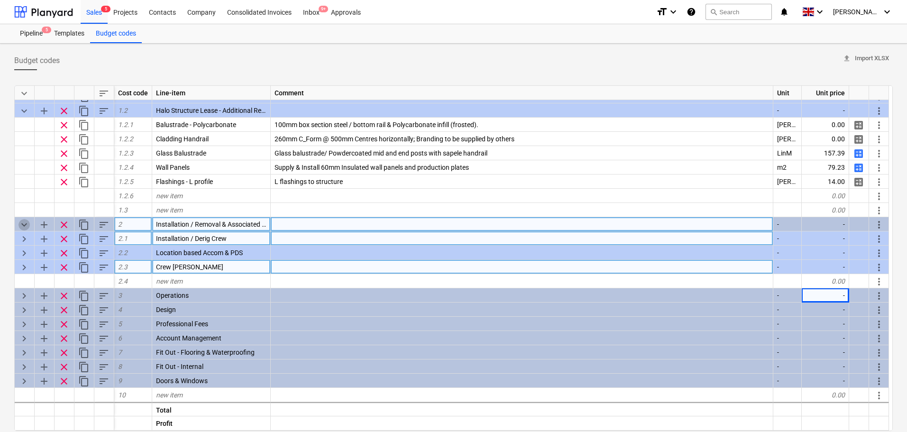
click at [20, 222] on span "keyboard_arrow_down" at bounding box center [23, 224] width 11 height 11
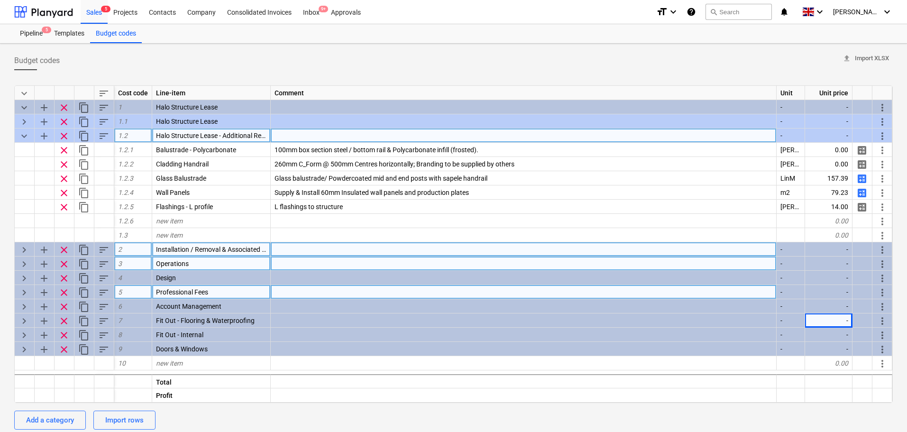
click at [23, 139] on span "keyboard_arrow_down" at bounding box center [23, 135] width 11 height 11
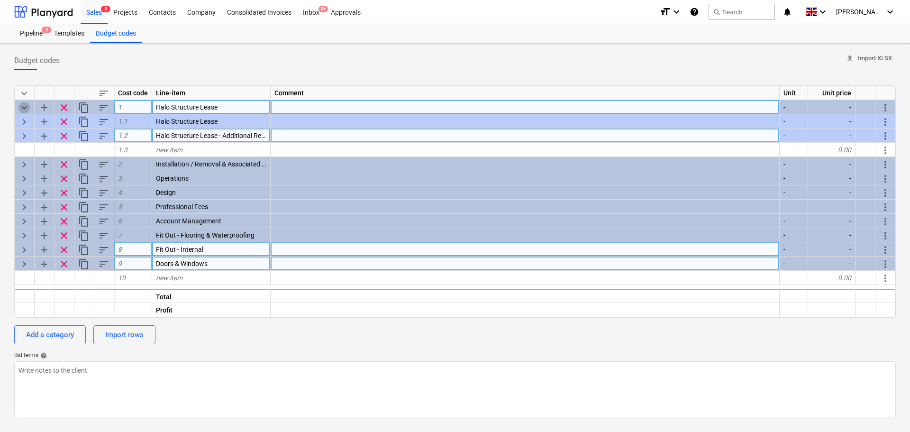
click at [28, 106] on span "keyboard_arrow_down" at bounding box center [23, 107] width 11 height 11
type textarea "x"
